Goal: Information Seeking & Learning: Learn about a topic

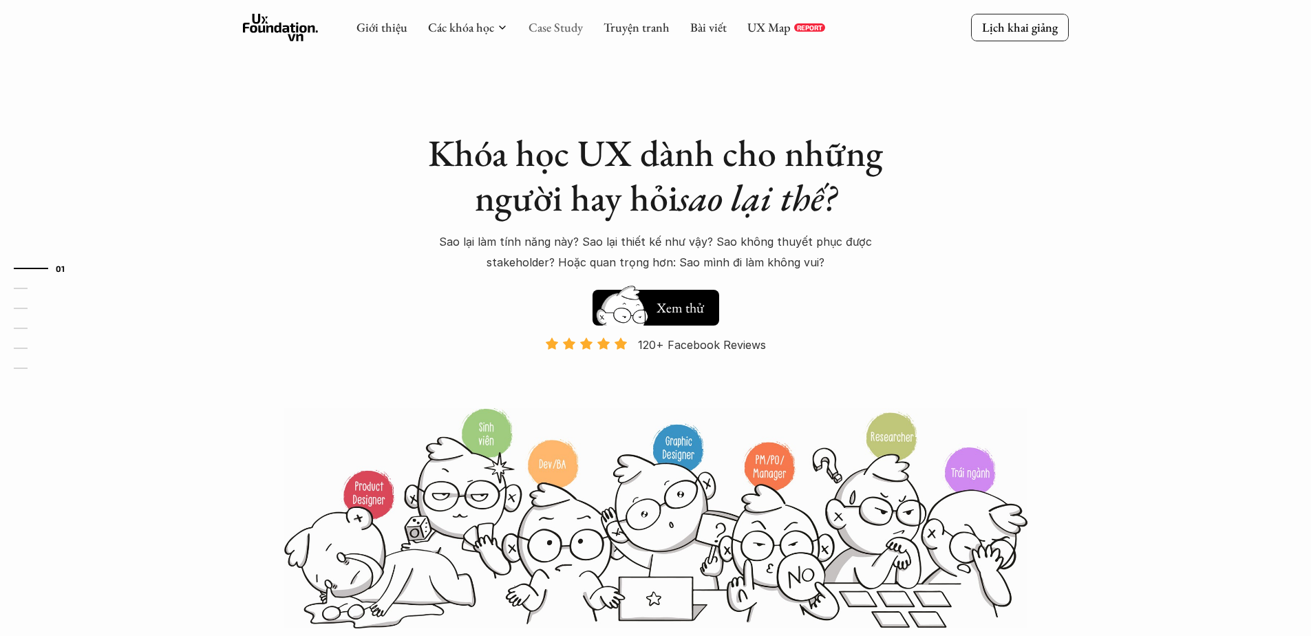
click at [551, 30] on link "Case Study" at bounding box center [556, 27] width 54 height 16
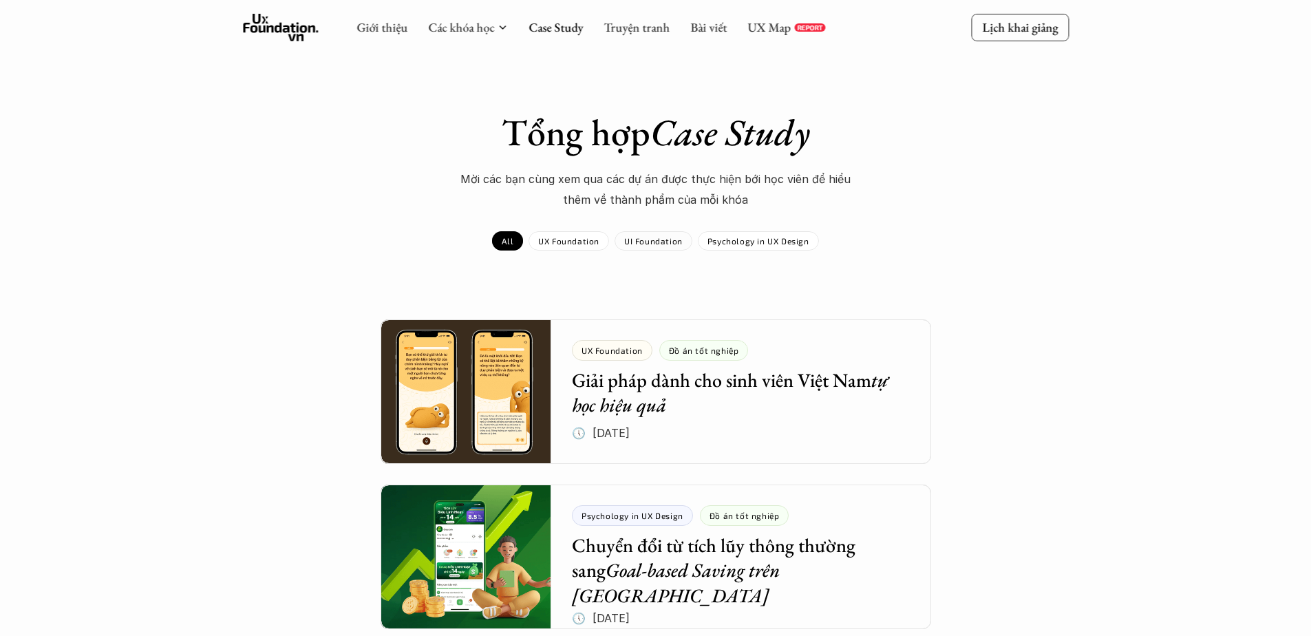
scroll to position [184, 0]
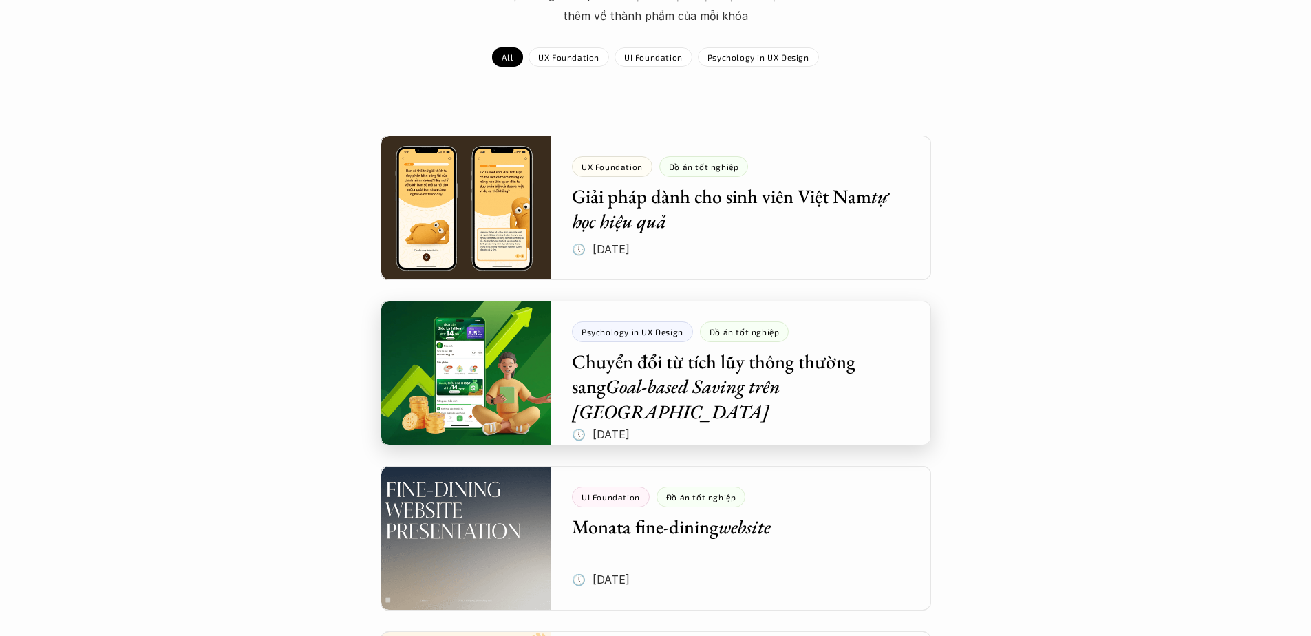
click at [714, 365] on div at bounding box center [656, 373] width 551 height 145
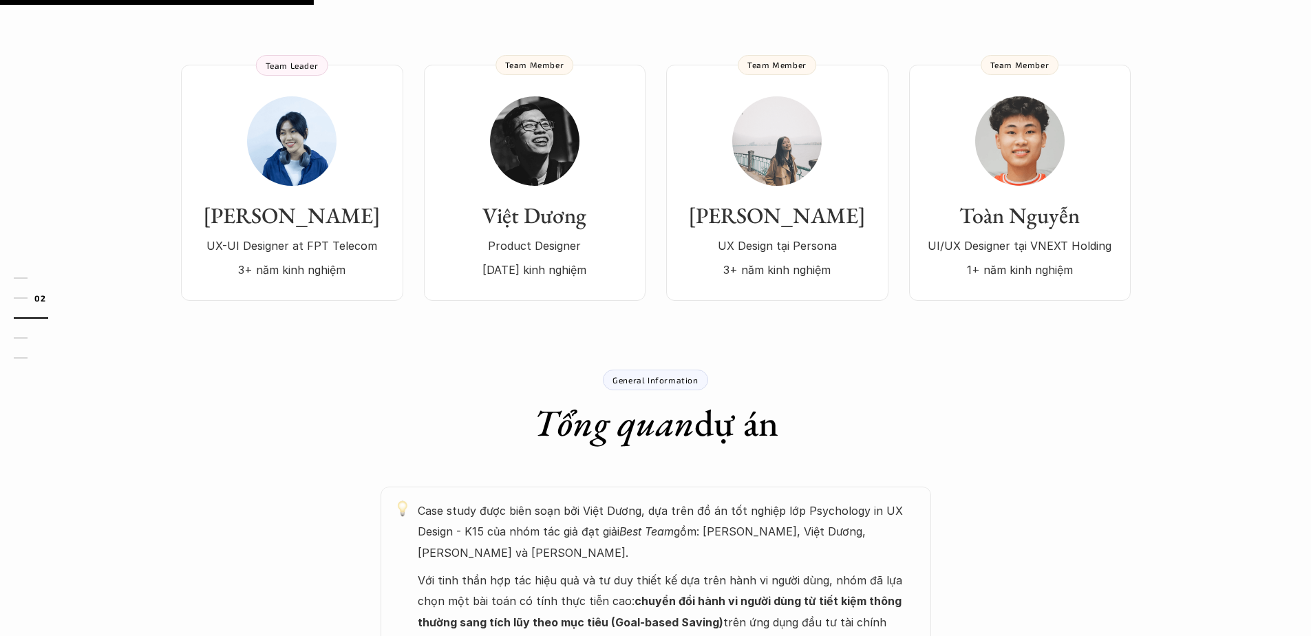
scroll to position [184, 0]
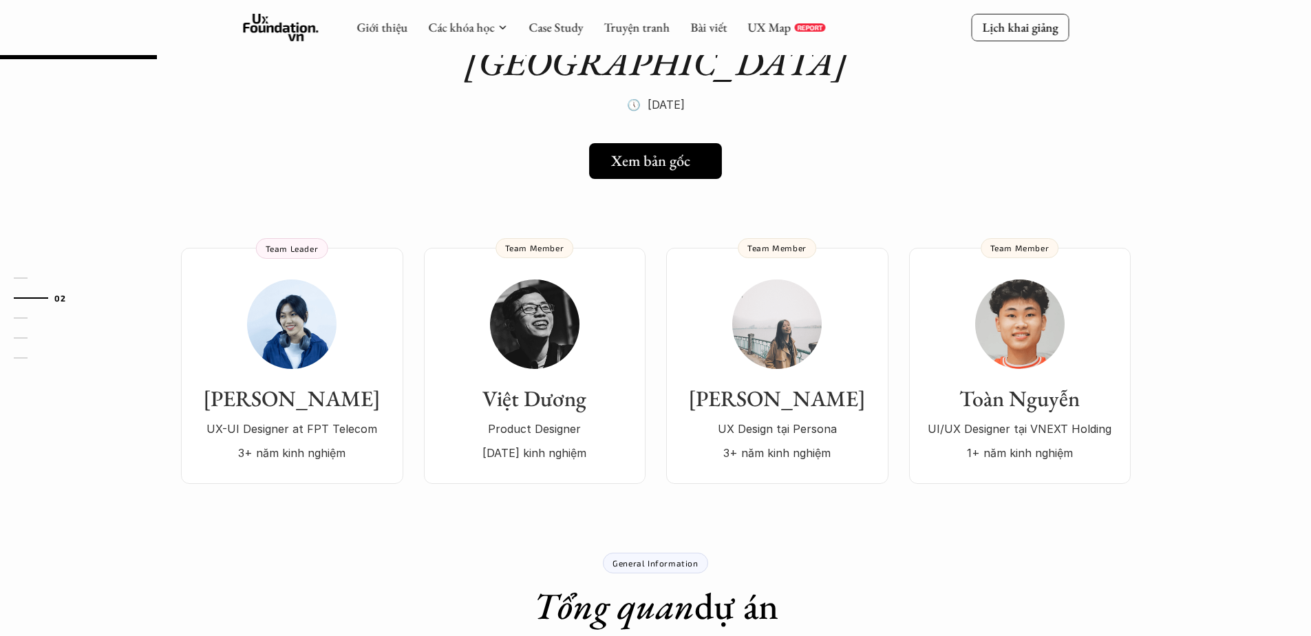
click at [678, 143] on link "Xem bản gốc" at bounding box center [655, 161] width 133 height 36
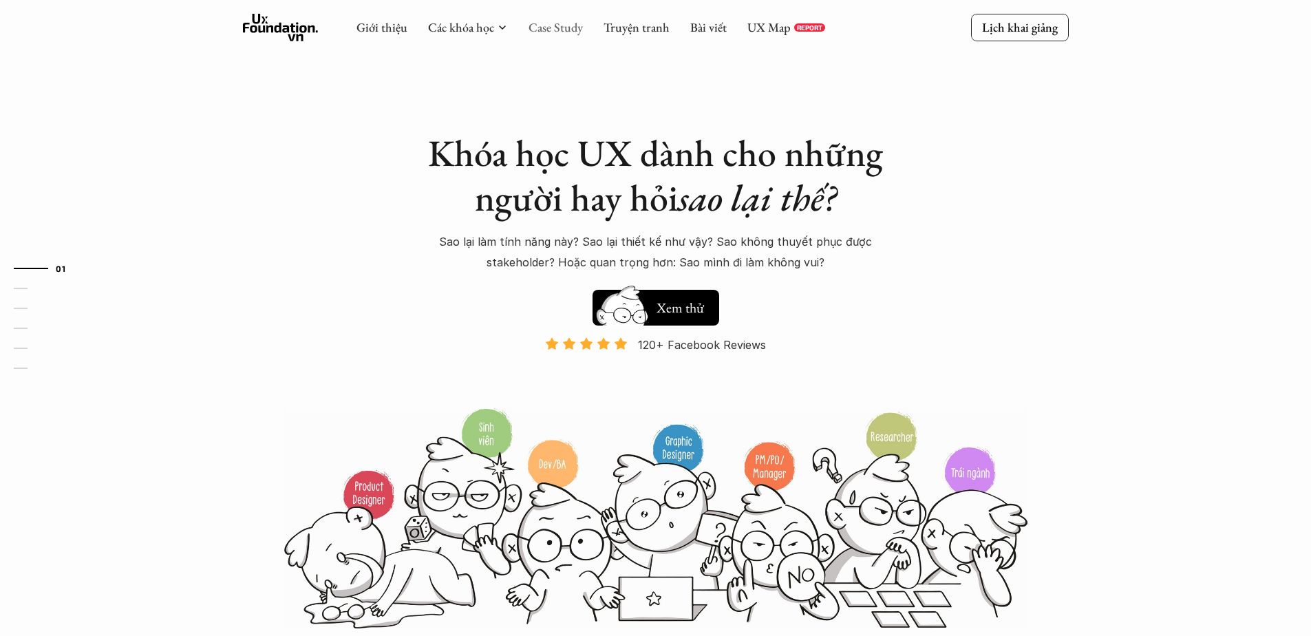
click at [560, 30] on link "Case Study" at bounding box center [556, 27] width 54 height 16
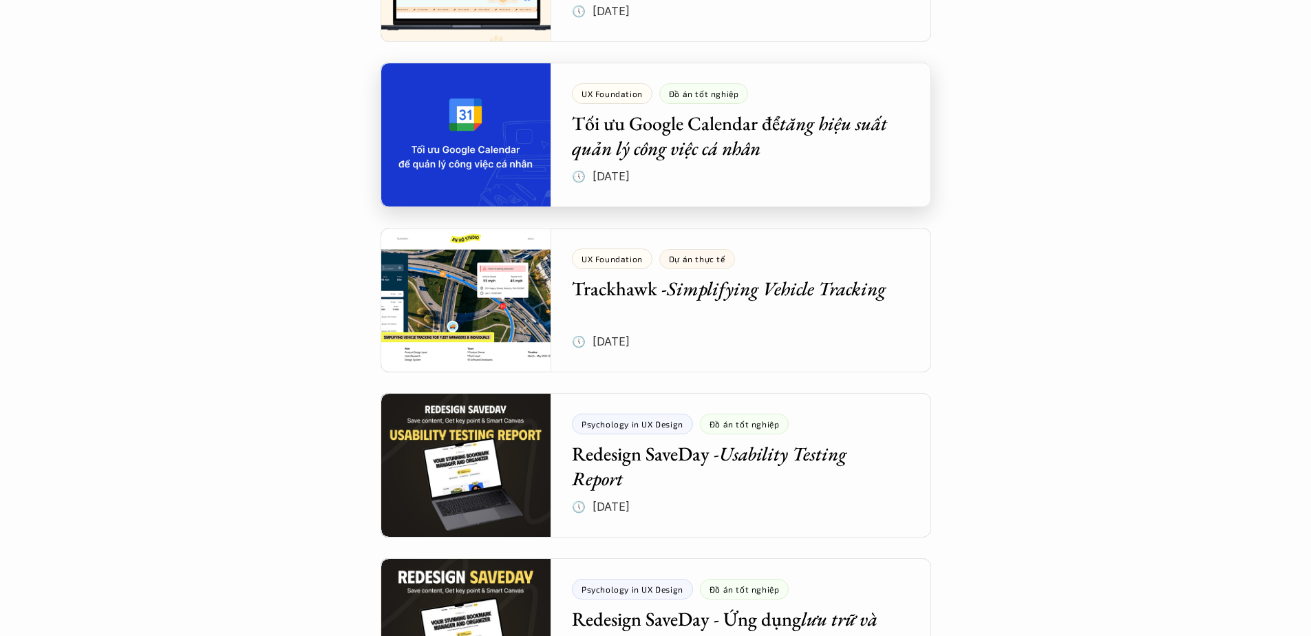
scroll to position [1285, 0]
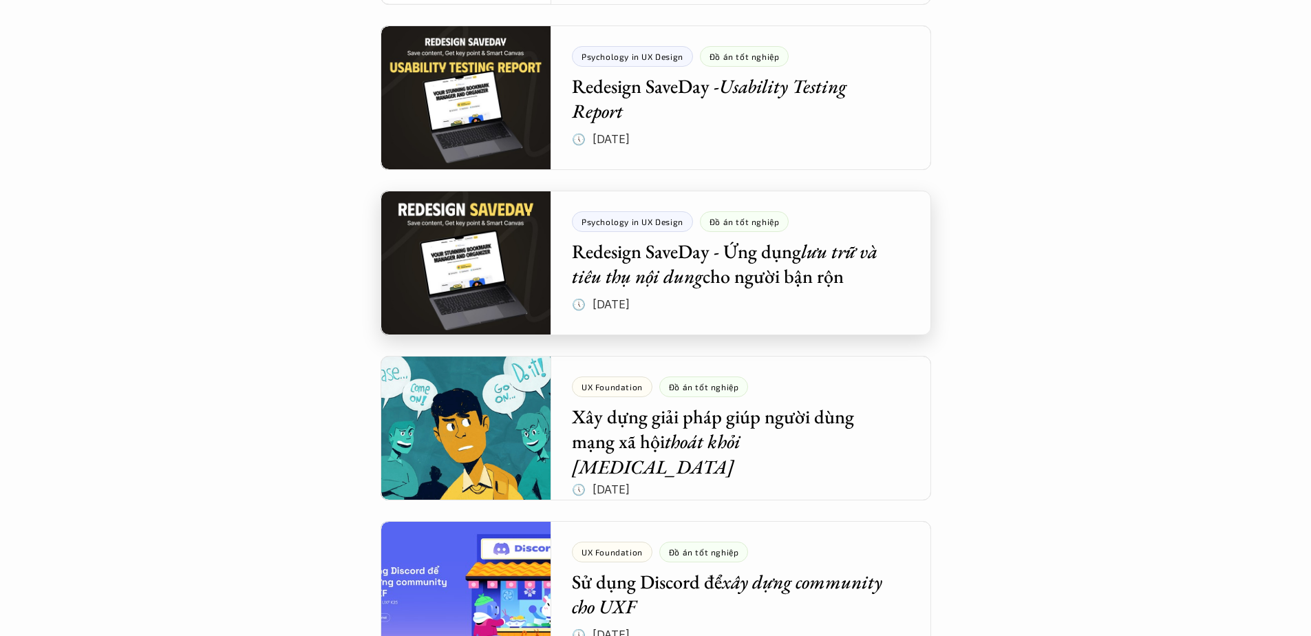
click at [682, 277] on div at bounding box center [656, 263] width 551 height 145
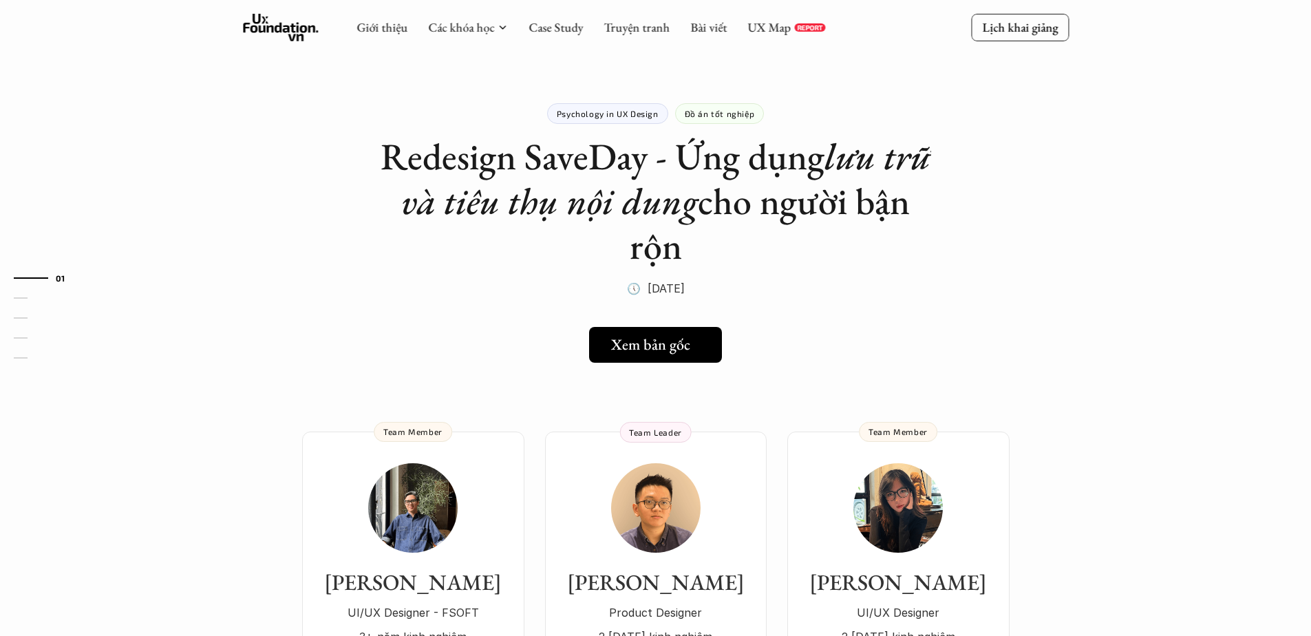
click at [685, 359] on link "Xem bản gốc" at bounding box center [655, 345] width 133 height 36
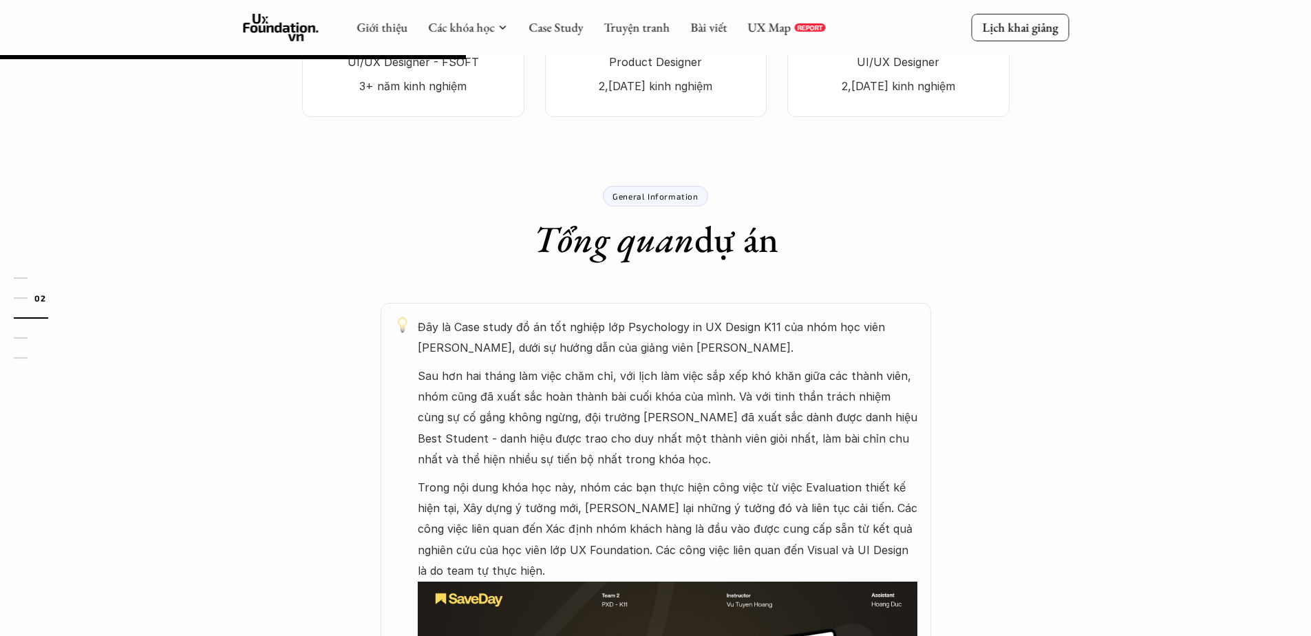
scroll to position [184, 0]
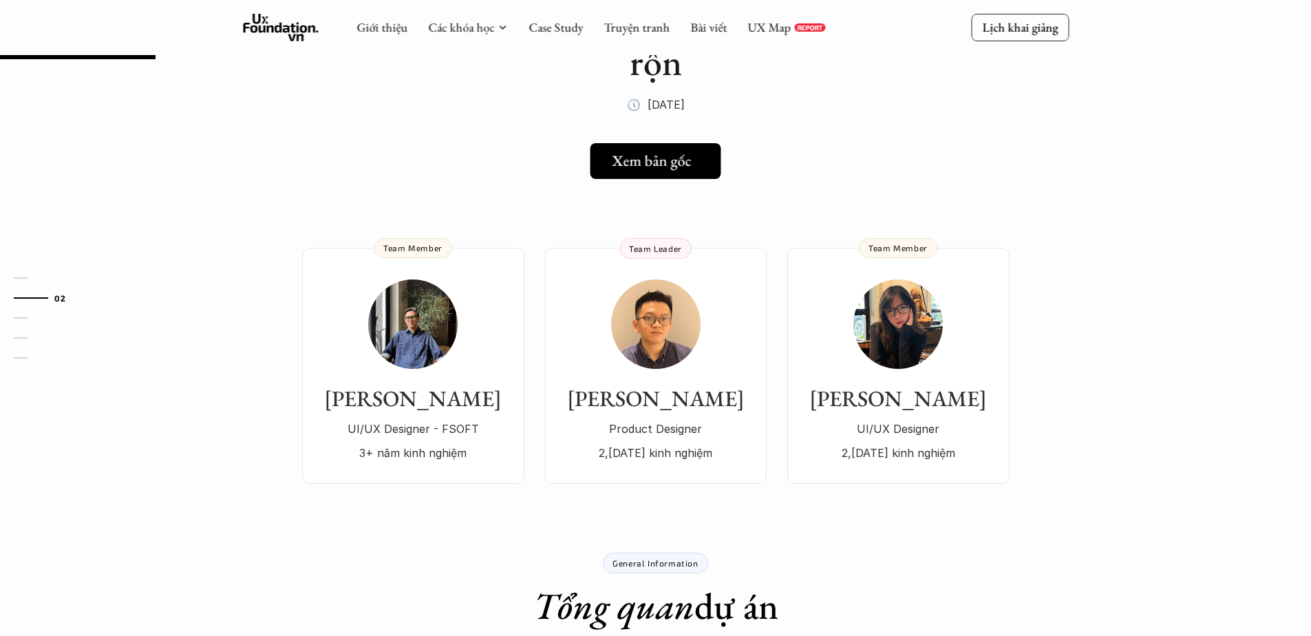
click at [648, 160] on h5 "Xem bản gốc" at bounding box center [652, 161] width 79 height 18
